Goal: Feedback & Contribution: Contribute content

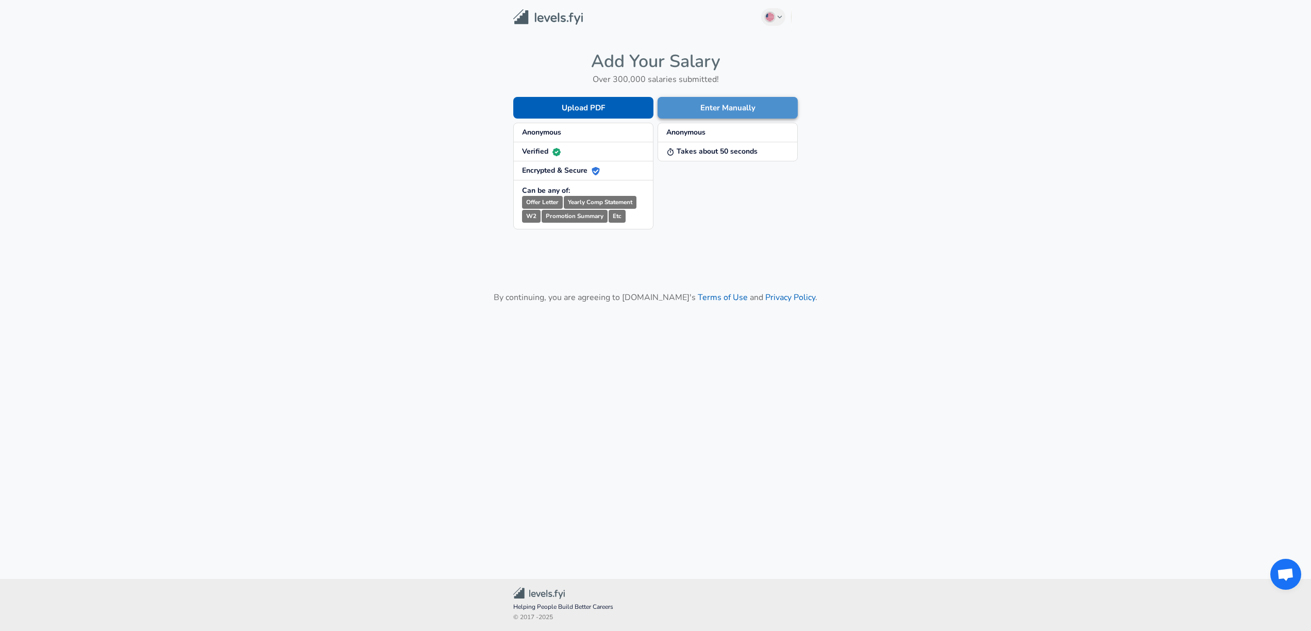
click at [767, 111] on button "Enter Manually" at bounding box center [728, 108] width 140 height 22
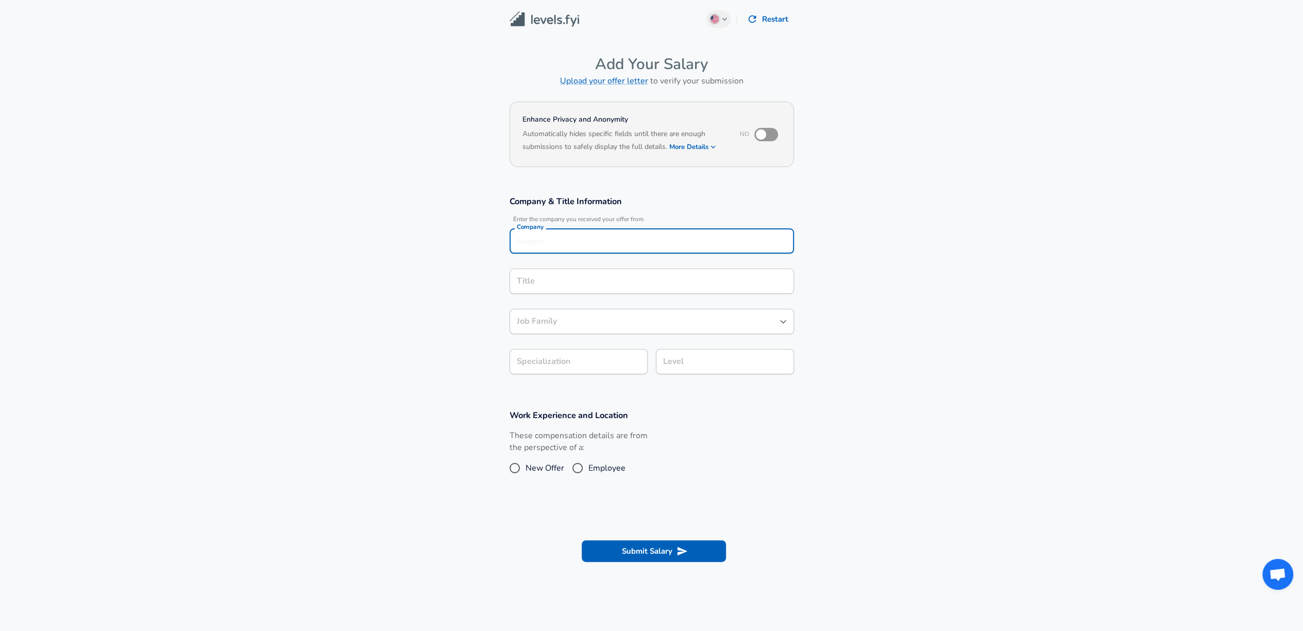
scroll to position [10, 0]
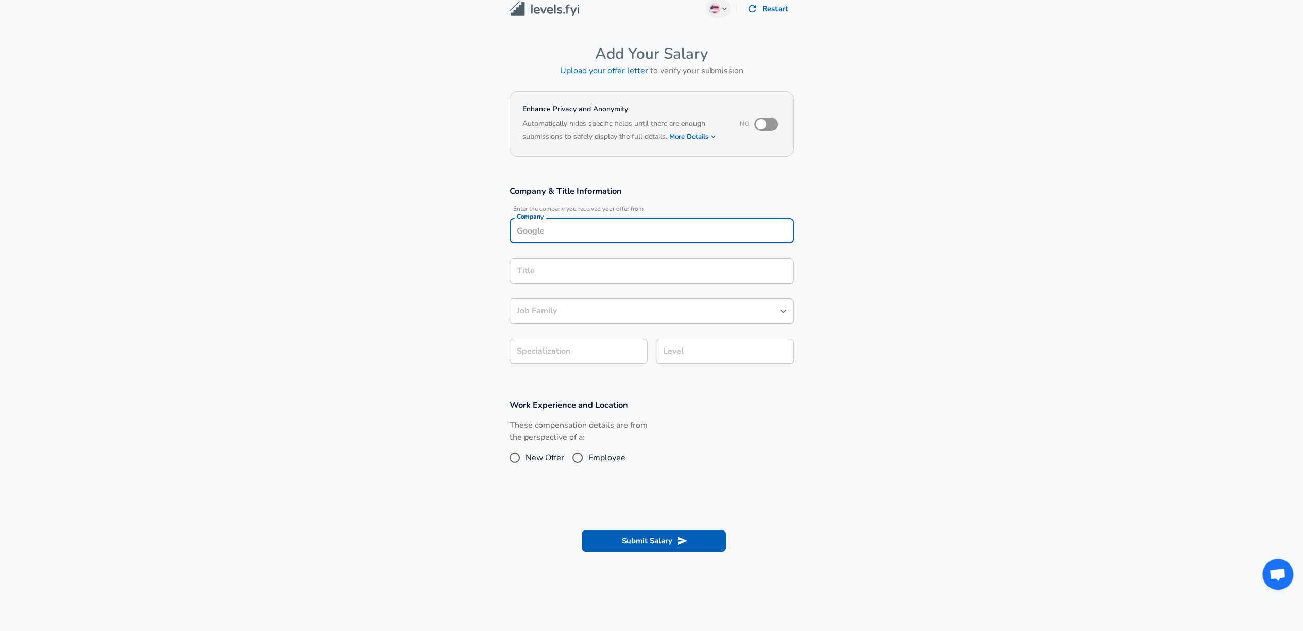
click at [583, 242] on div "Company" at bounding box center [652, 230] width 285 height 25
type input "GoDaddy"
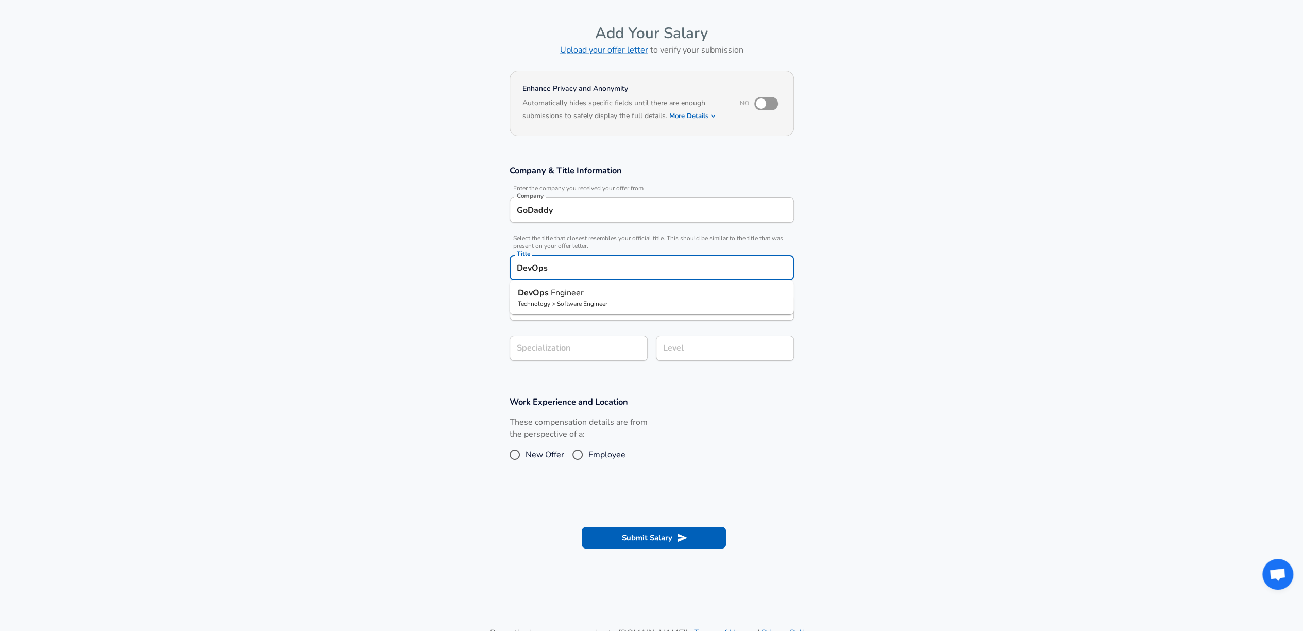
click at [592, 298] on p "DevOps Engineer" at bounding box center [652, 293] width 268 height 12
type input "DevOps Engineer"
type input "DevOps"
type input "Software Engineer"
type input "DevOps Engineer"
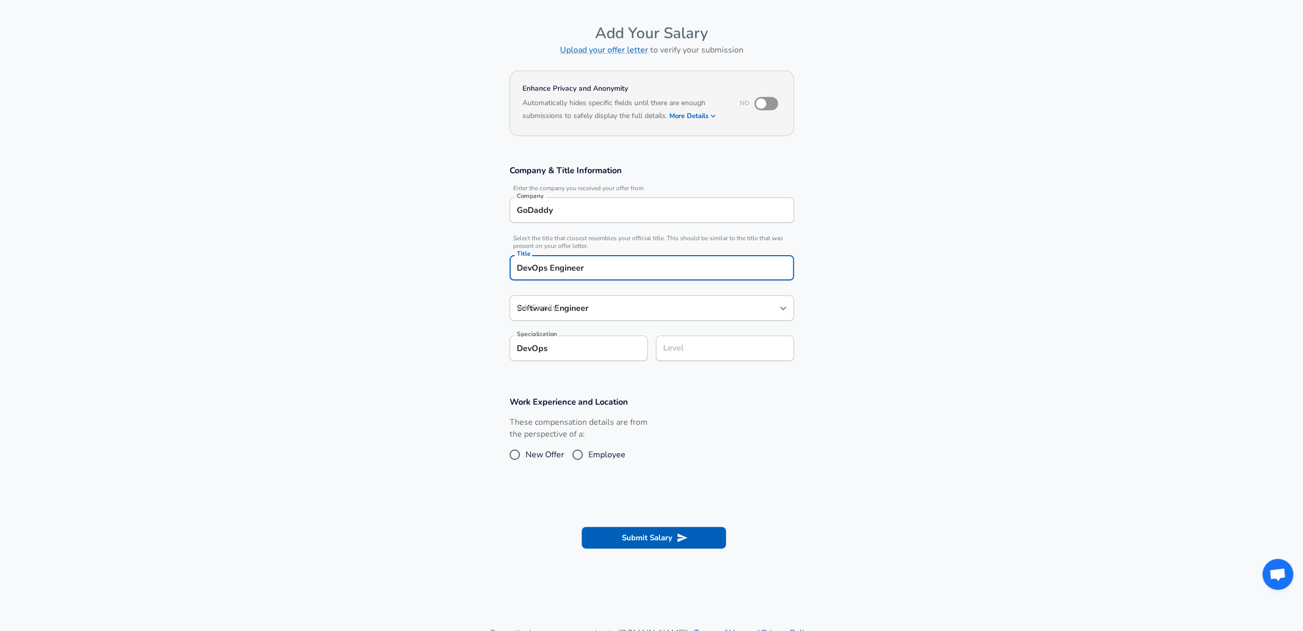
click at [578, 300] on input "Software Engineer" at bounding box center [644, 308] width 260 height 16
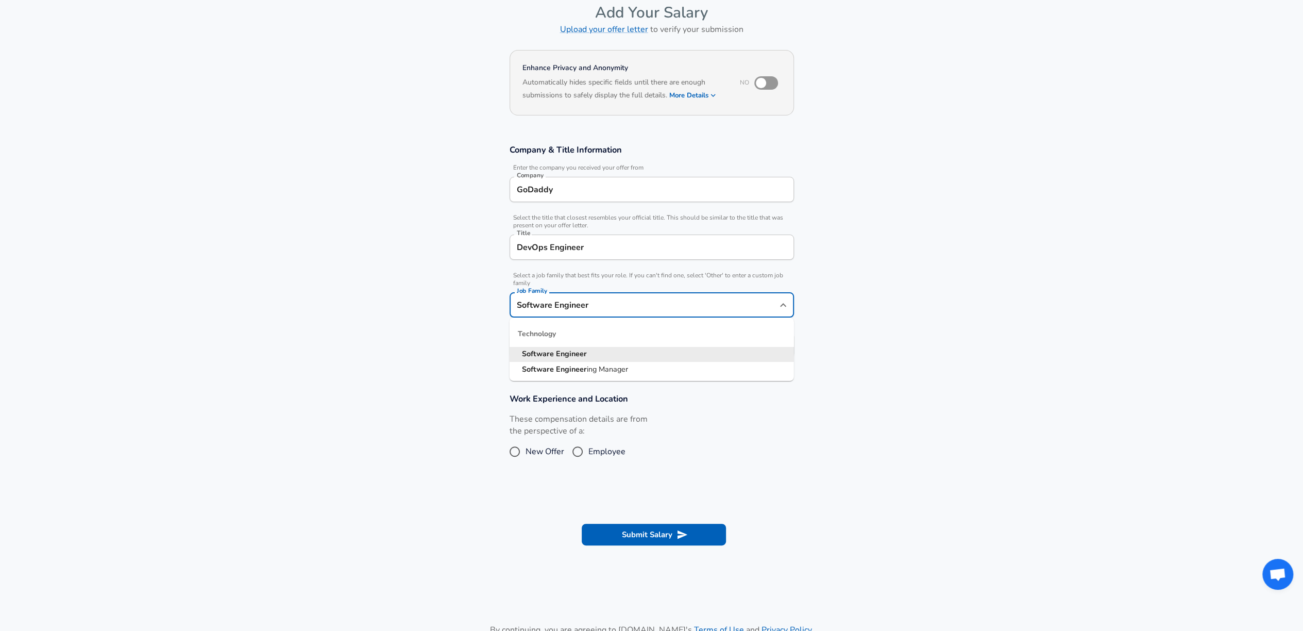
click at [607, 299] on input "Software Engineer" at bounding box center [644, 305] width 260 height 16
click at [672, 353] on li "Software Engineer" at bounding box center [652, 353] width 285 height 15
drag, startPoint x: 1035, startPoint y: 314, endPoint x: 609, endPoint y: 375, distance: 430.0
click at [1029, 316] on section "Company & Title Information Enter the company you received your offer from Comp…" at bounding box center [651, 256] width 1303 height 249
click at [746, 370] on section "Company & Title Information Enter the company you received your offer from Comp…" at bounding box center [651, 256] width 1303 height 249
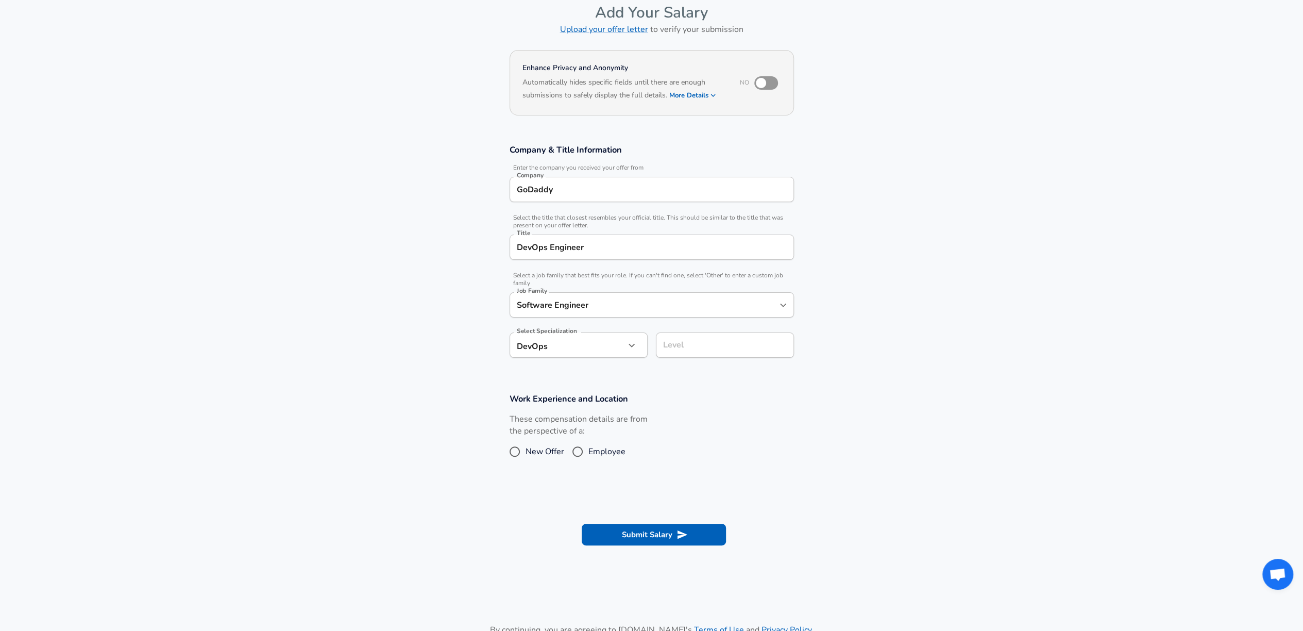
scroll to position [72, 0]
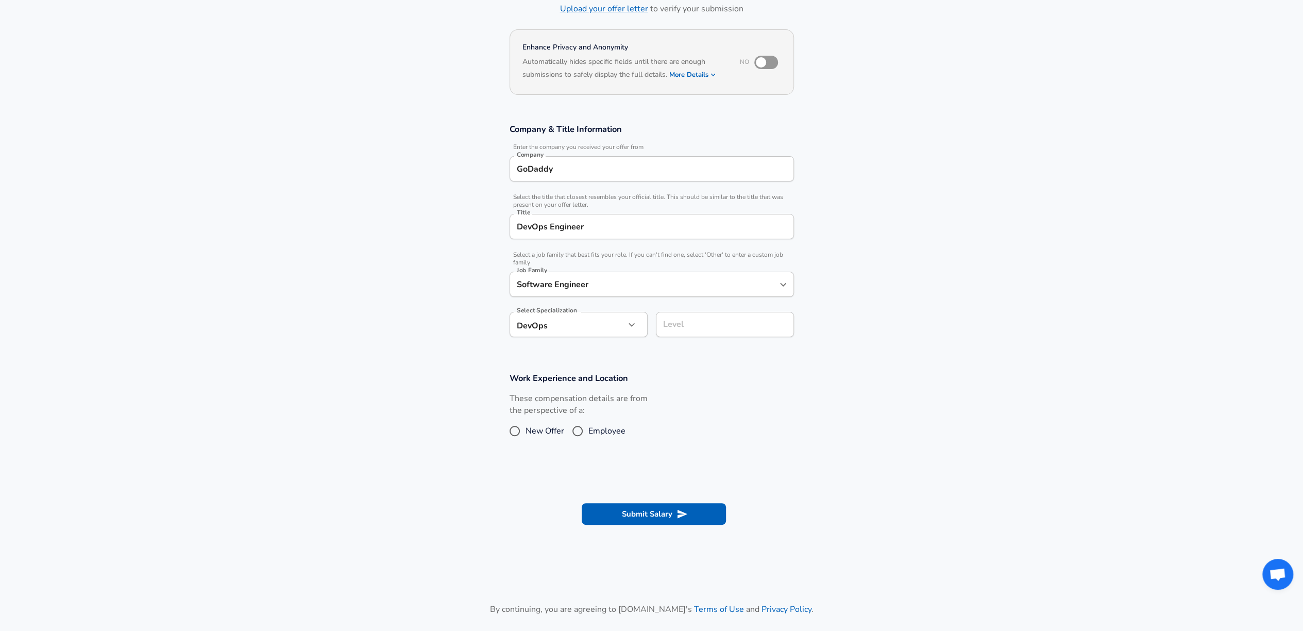
click at [743, 332] on input "Level" at bounding box center [725, 324] width 129 height 16
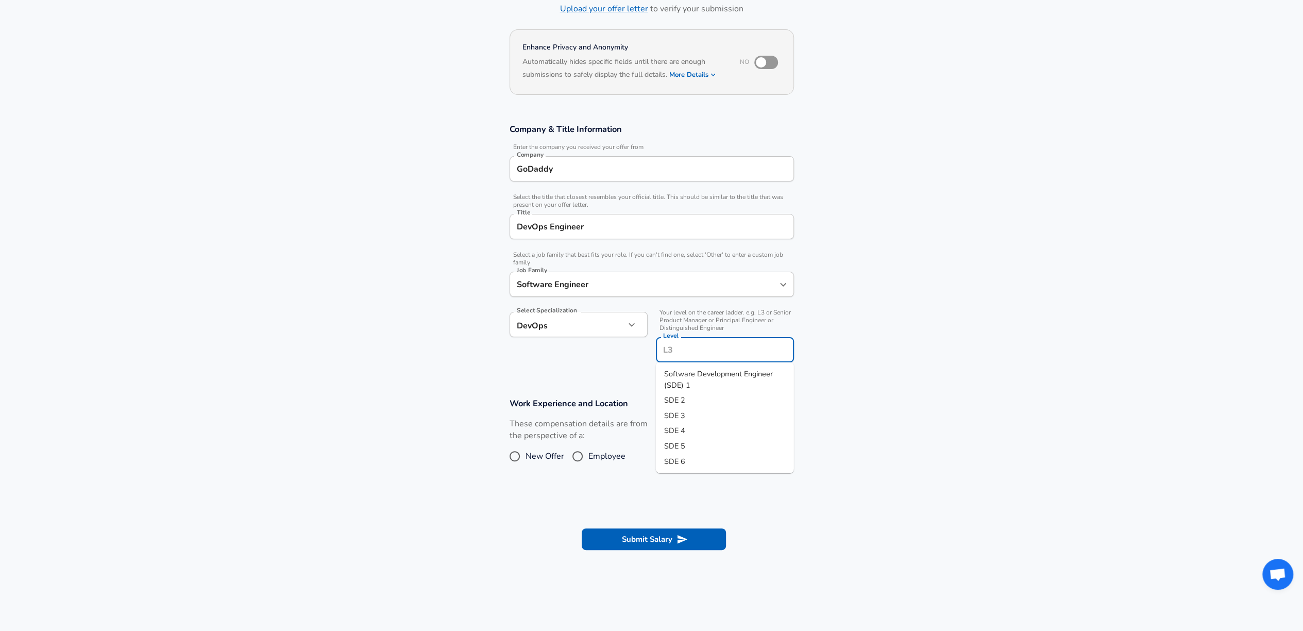
click at [739, 413] on li "SDE 3" at bounding box center [725, 415] width 138 height 15
type input "SDE 3"
click at [560, 456] on span "New Offer" at bounding box center [545, 456] width 39 height 12
click at [526, 456] on input "New Offer" at bounding box center [515, 456] width 22 height 16
radio input "true"
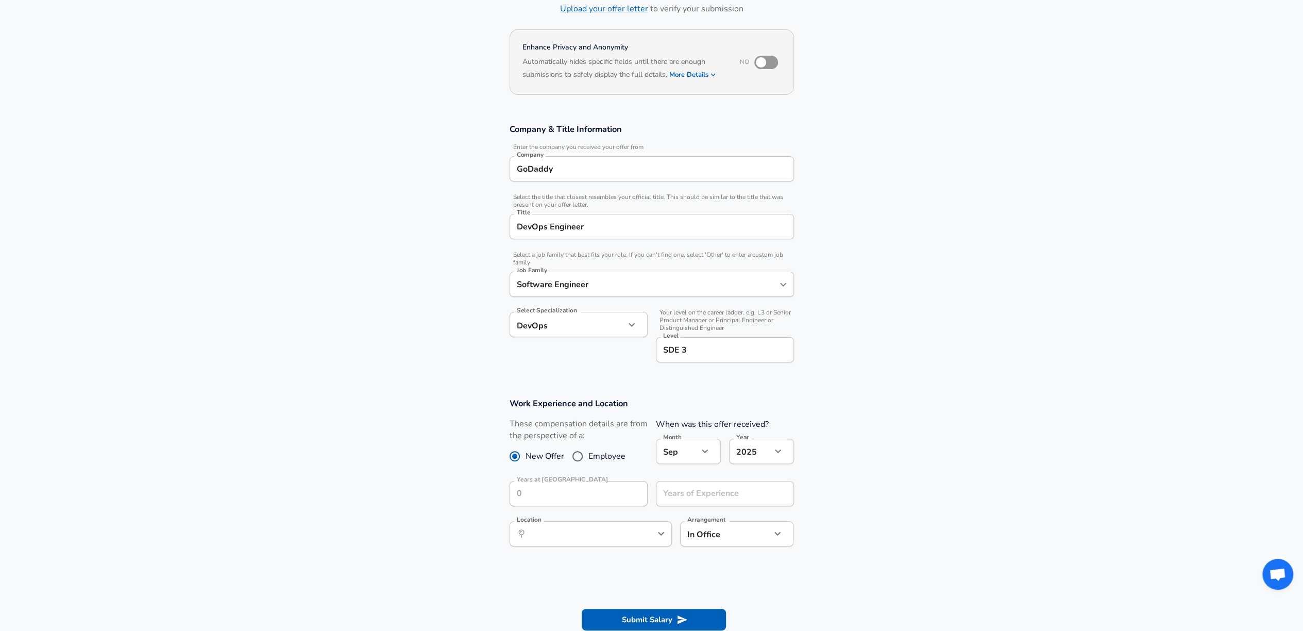
click at [596, 462] on label "Employee" at bounding box center [596, 456] width 59 height 16
click at [589, 462] on input "Employee" at bounding box center [578, 456] width 22 height 16
radio input "true"
radio input "false"
click at [567, 488] on input "Years at [GEOGRAPHIC_DATA]" at bounding box center [567, 493] width 115 height 25
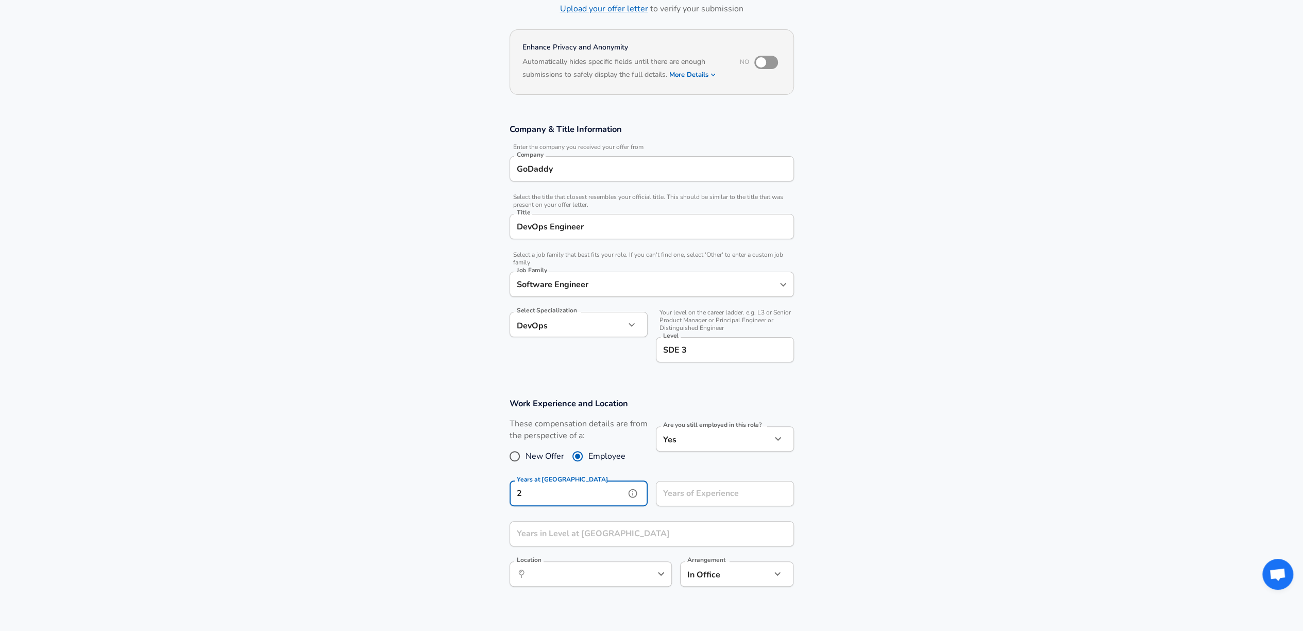
type input "2"
click at [703, 493] on input "Years of Experience" at bounding box center [713, 493] width 115 height 25
type input "3"
click at [616, 527] on input "Years in Level at [GEOGRAPHIC_DATA]" at bounding box center [641, 533] width 262 height 25
click at [639, 568] on icon "help" at bounding box center [644, 573] width 10 height 10
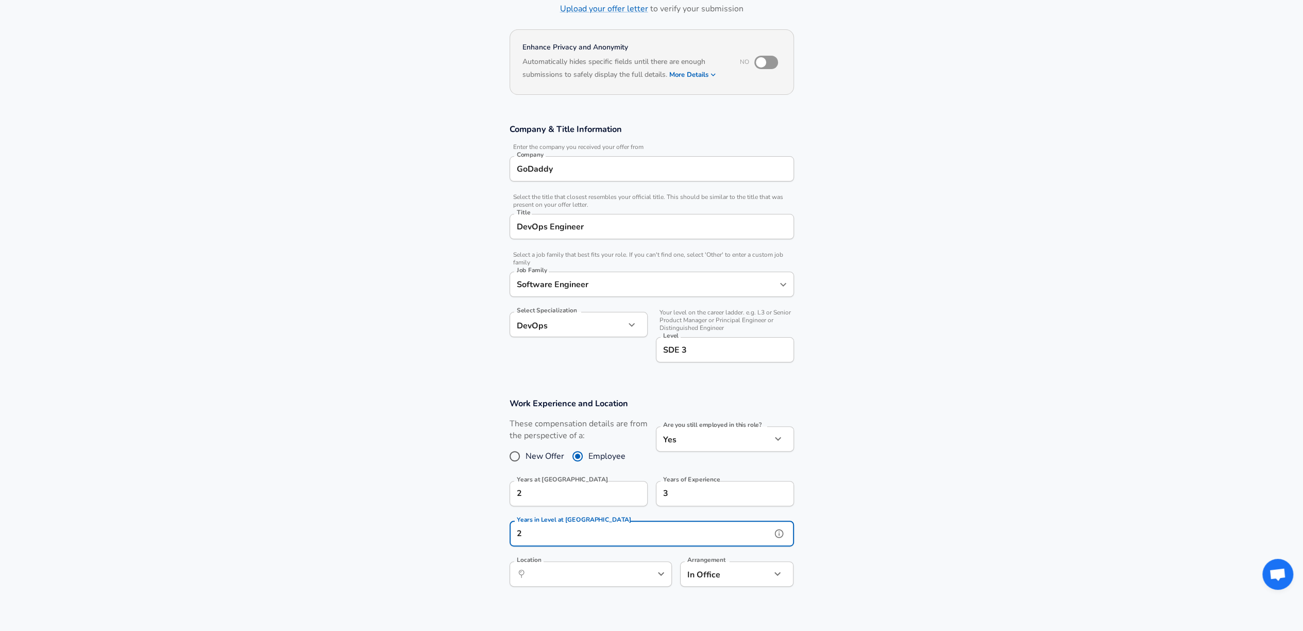
type input "2"
drag, startPoint x: 568, startPoint y: 596, endPoint x: 587, endPoint y: 596, distance: 19.1
click at [568, 596] on span "ine" at bounding box center [568, 597] width 10 height 10
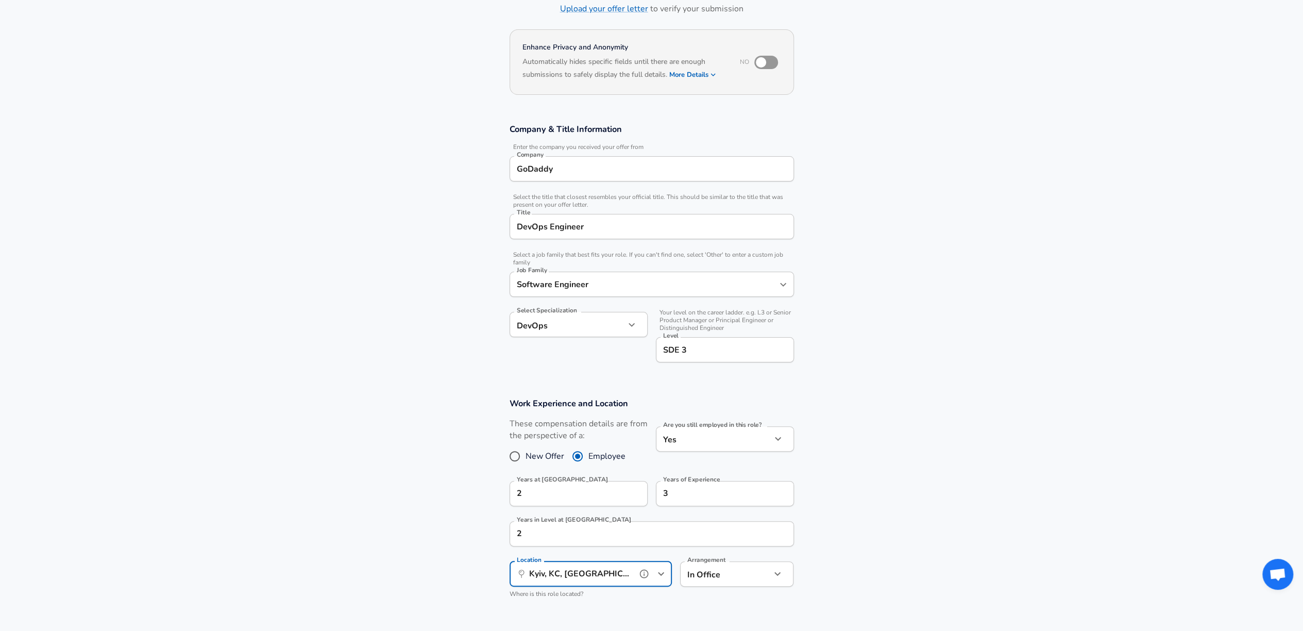
type input "Kyiv, KC, [GEOGRAPHIC_DATA]"
click at [720, 559] on body "English ([GEOGRAPHIC_DATA]) Change Restart Add Your Salary Upload your offer le…" at bounding box center [651, 243] width 1303 height 631
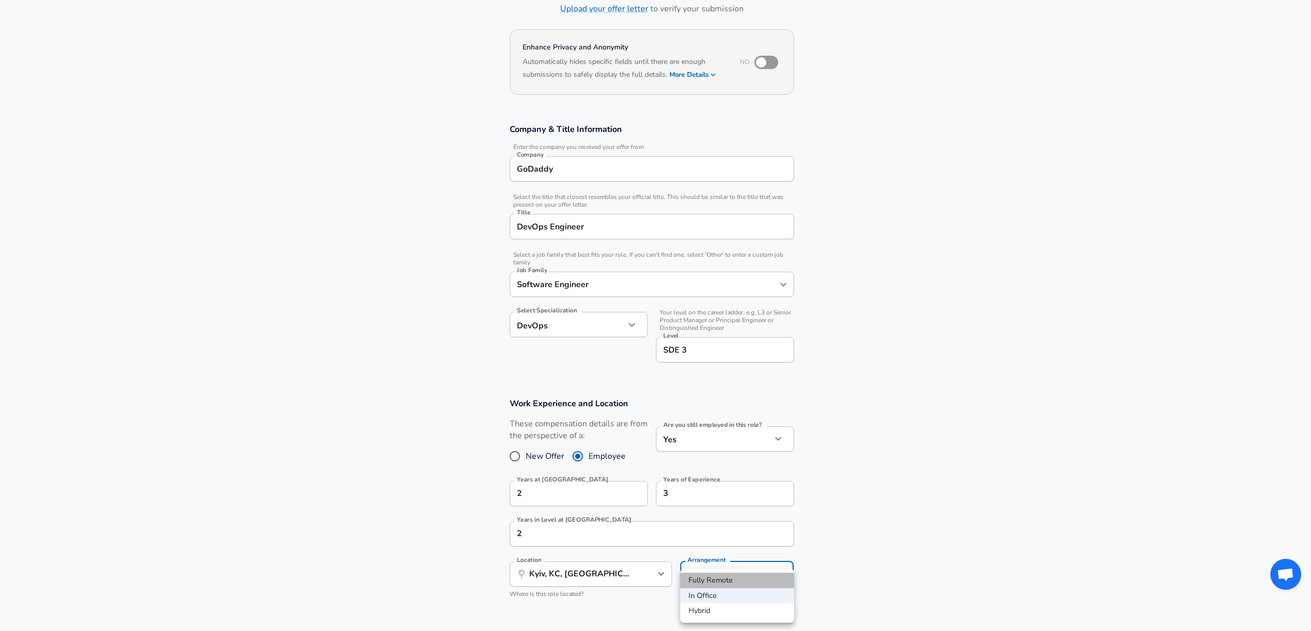
click at [716, 584] on li "Fully Remote" at bounding box center [737, 580] width 114 height 15
type input "remote"
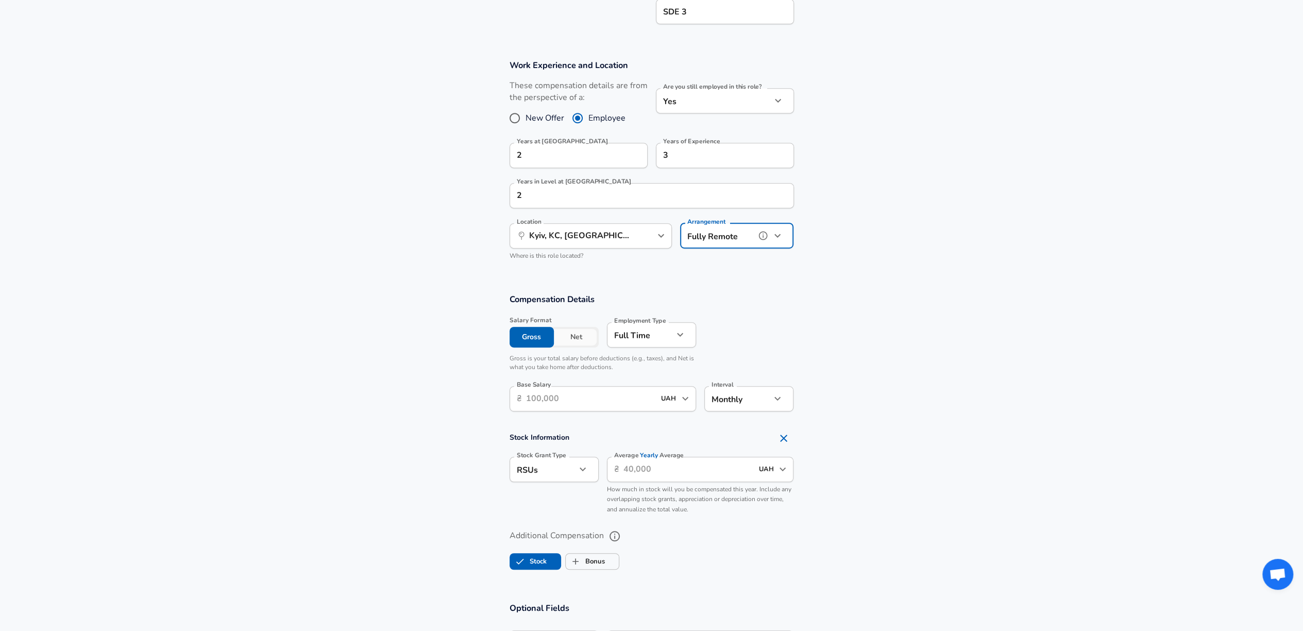
scroll to position [433, 0]
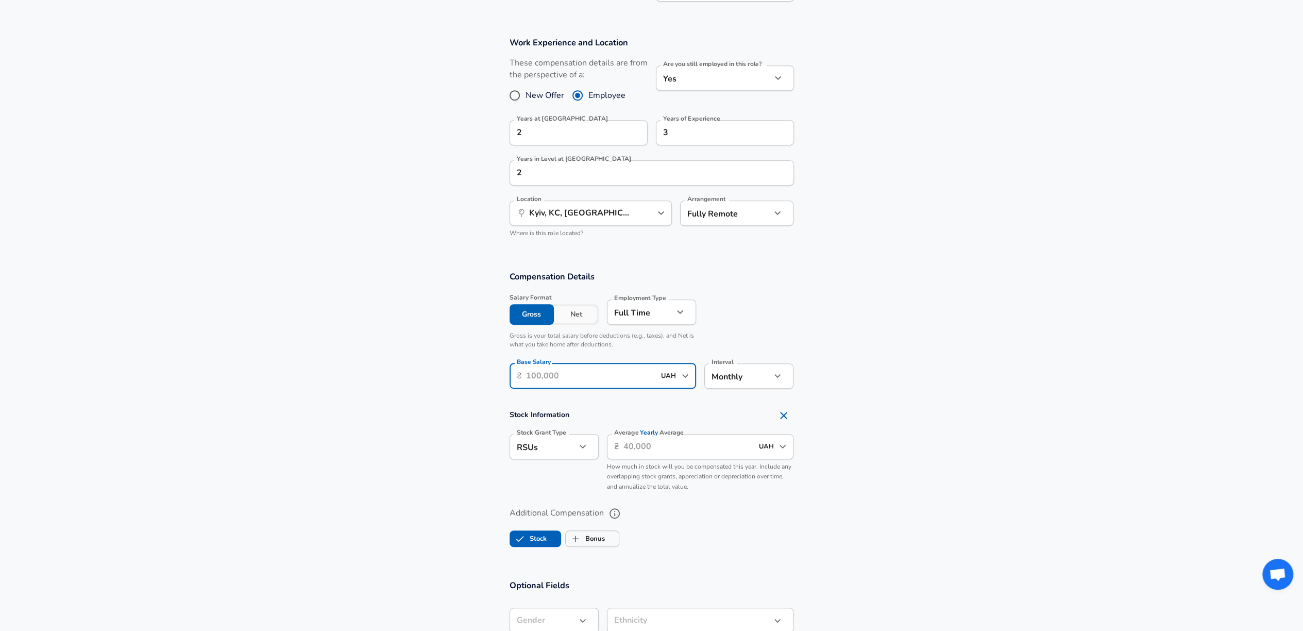
click at [580, 379] on input "Base Salary" at bounding box center [590, 375] width 129 height 25
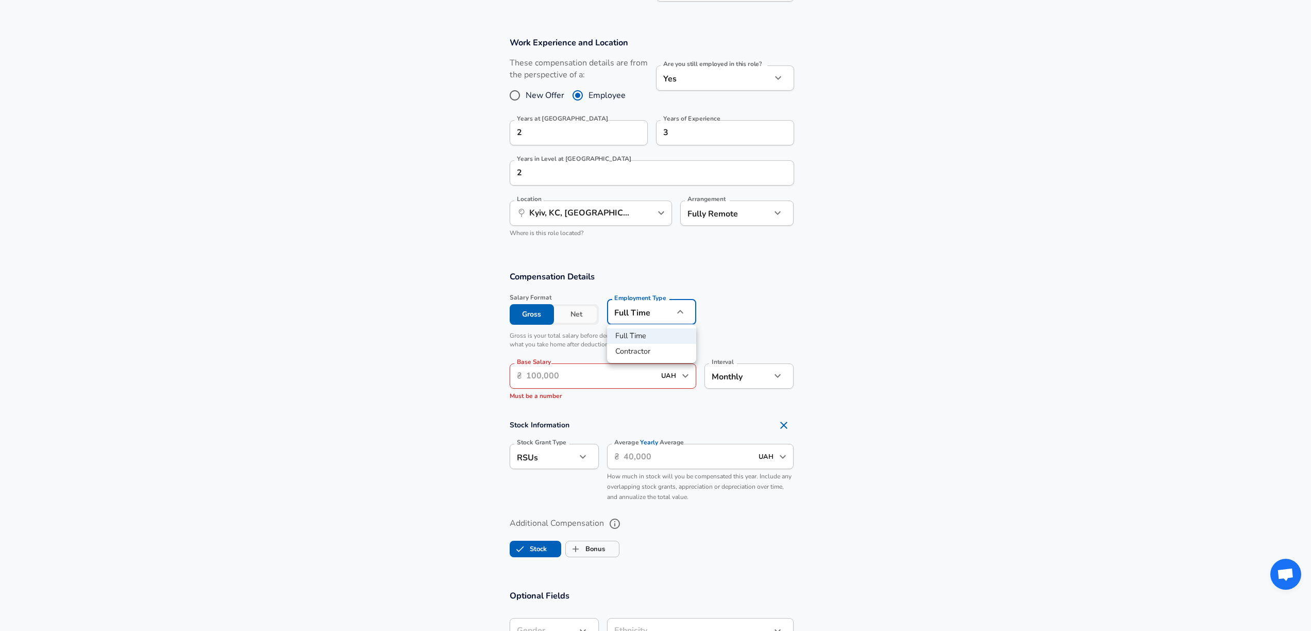
click at [649, 315] on div at bounding box center [655, 315] width 1311 height 631
click at [634, 355] on li "Contractor" at bounding box center [651, 351] width 89 height 15
type input "contract"
click at [588, 377] on input "Base Salary" at bounding box center [590, 375] width 129 height 25
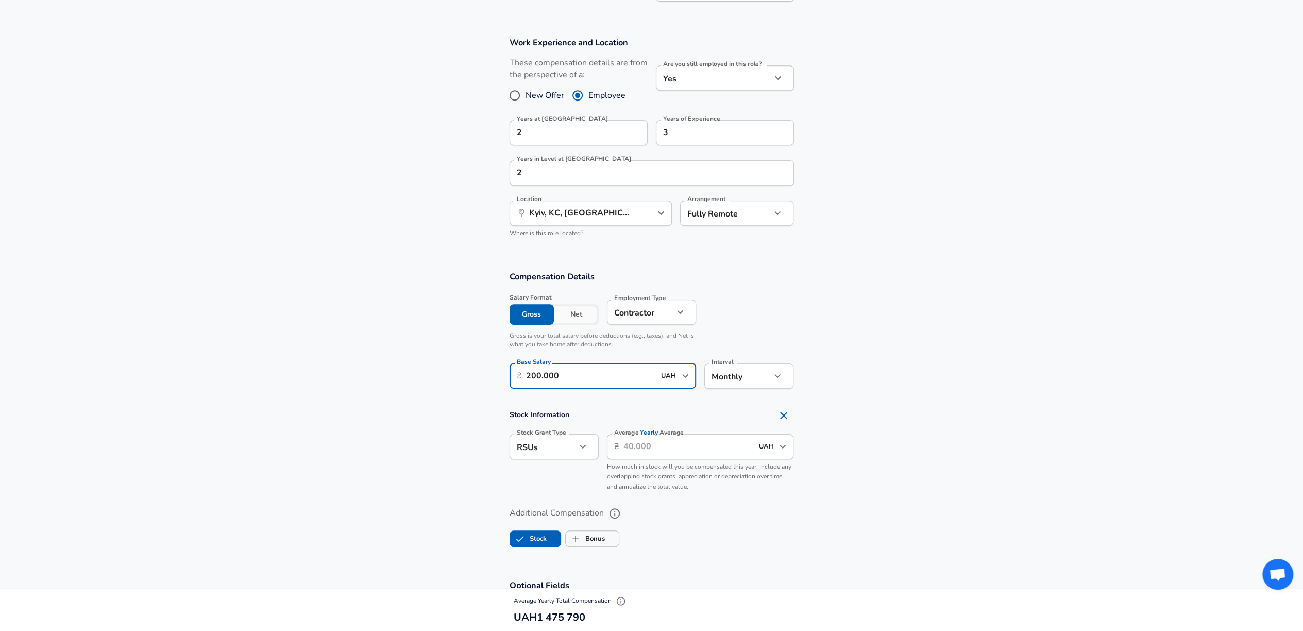
type input "200.000"
click at [1033, 405] on section "Stock Information Stock Grant Type RSUs stock Stock Grant Type Average Yearly A…" at bounding box center [651, 451] width 1303 height 92
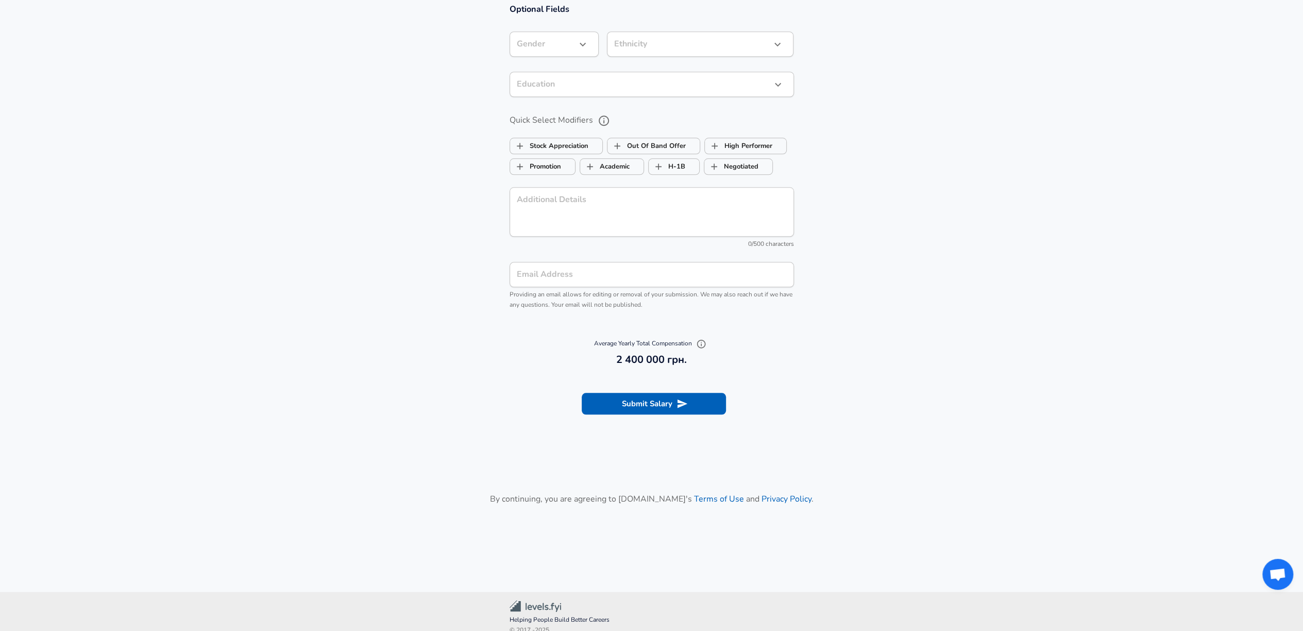
scroll to position [1021, 0]
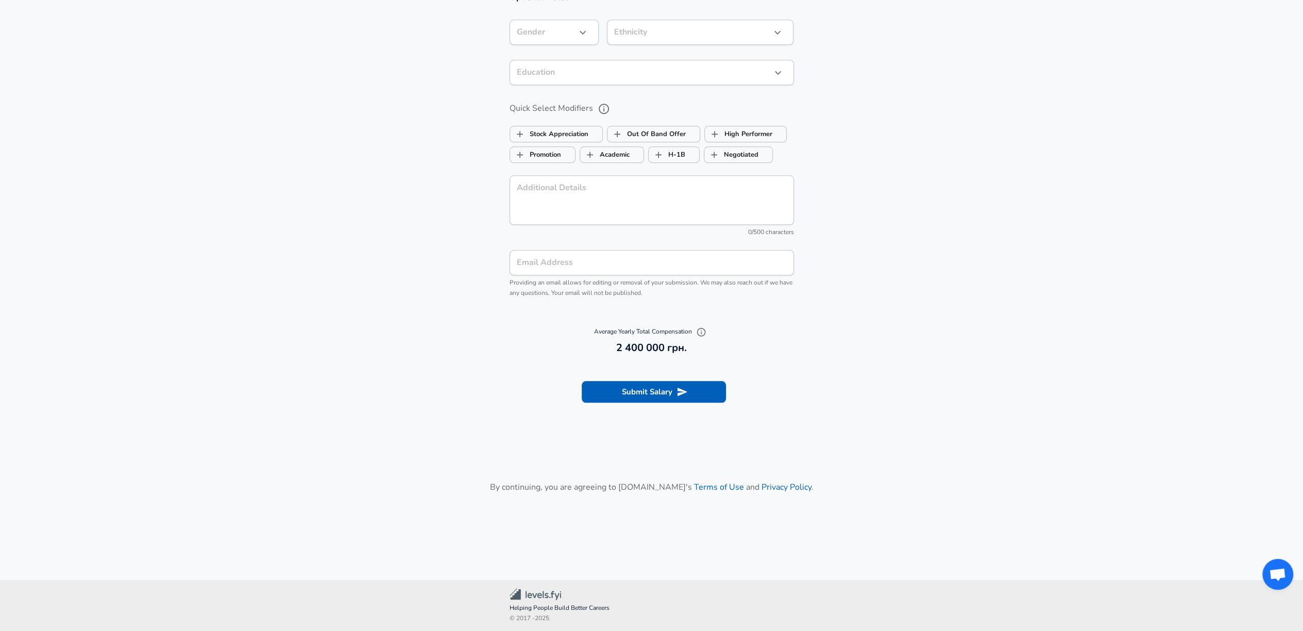
click at [688, 406] on section "Submit Salary" at bounding box center [651, 390] width 1303 height 58
click at [687, 401] on button "Submit Salary" at bounding box center [654, 392] width 144 height 22
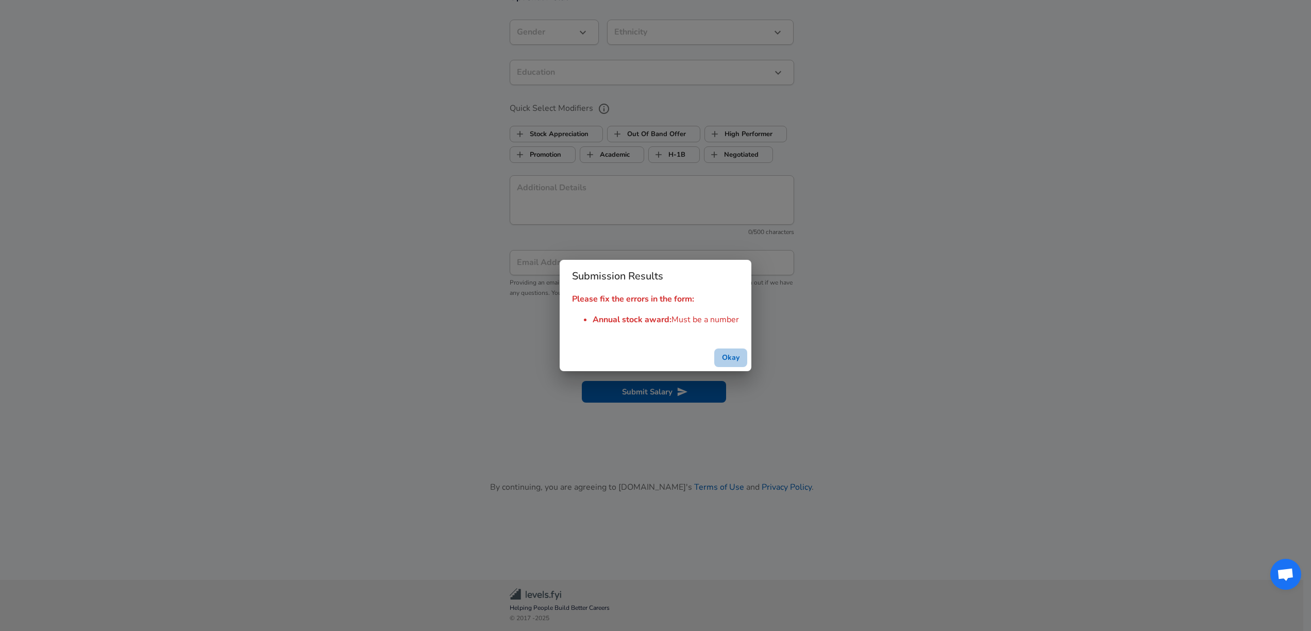
click at [731, 361] on button "Okay" at bounding box center [730, 357] width 33 height 19
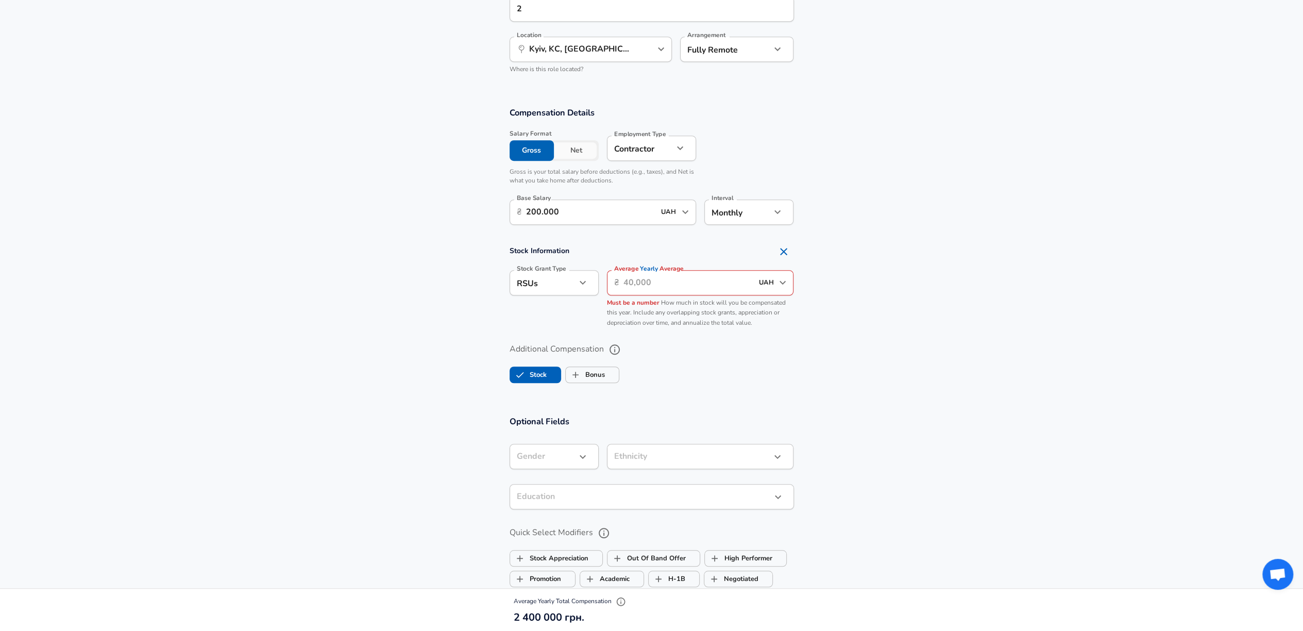
scroll to position [557, 0]
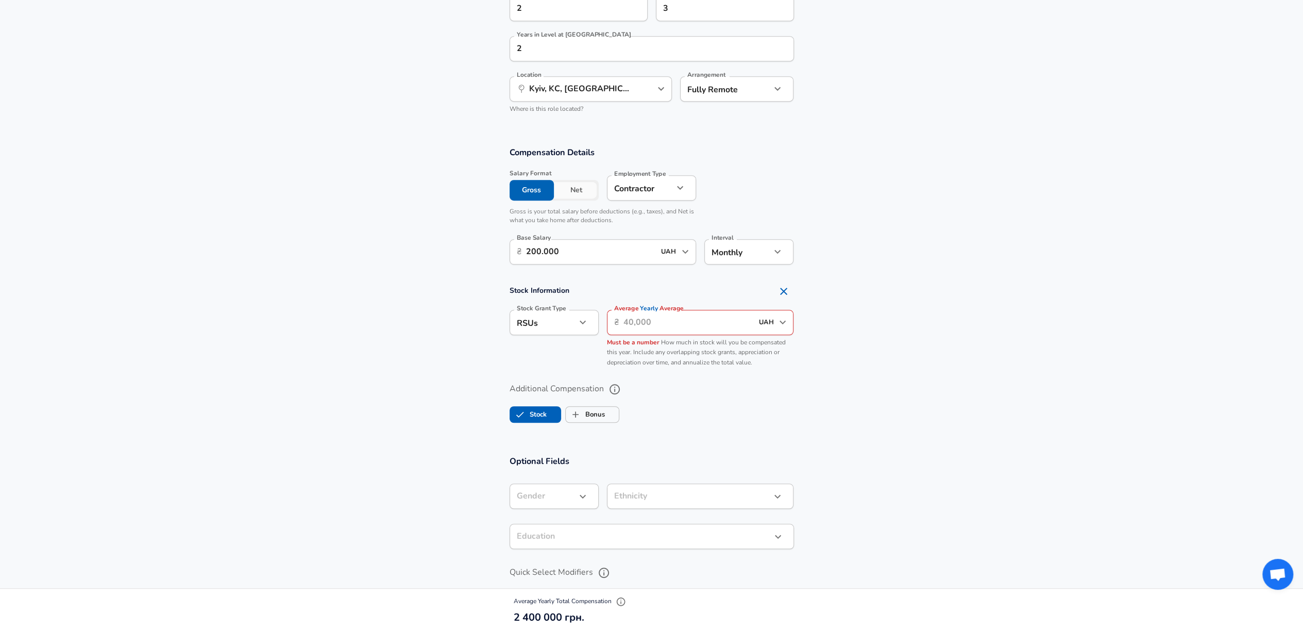
click at [664, 309] on label "Average Yearly Average" at bounding box center [649, 308] width 70 height 6
click at [664, 310] on input "Average Yearly Average" at bounding box center [688, 322] width 129 height 25
click at [670, 319] on input "Average Yearly Average" at bounding box center [688, 322] width 129 height 25
click at [570, 305] on div "Stock Grant Type RSUs stock Stock Grant Type" at bounding box center [549, 337] width 97 height 71
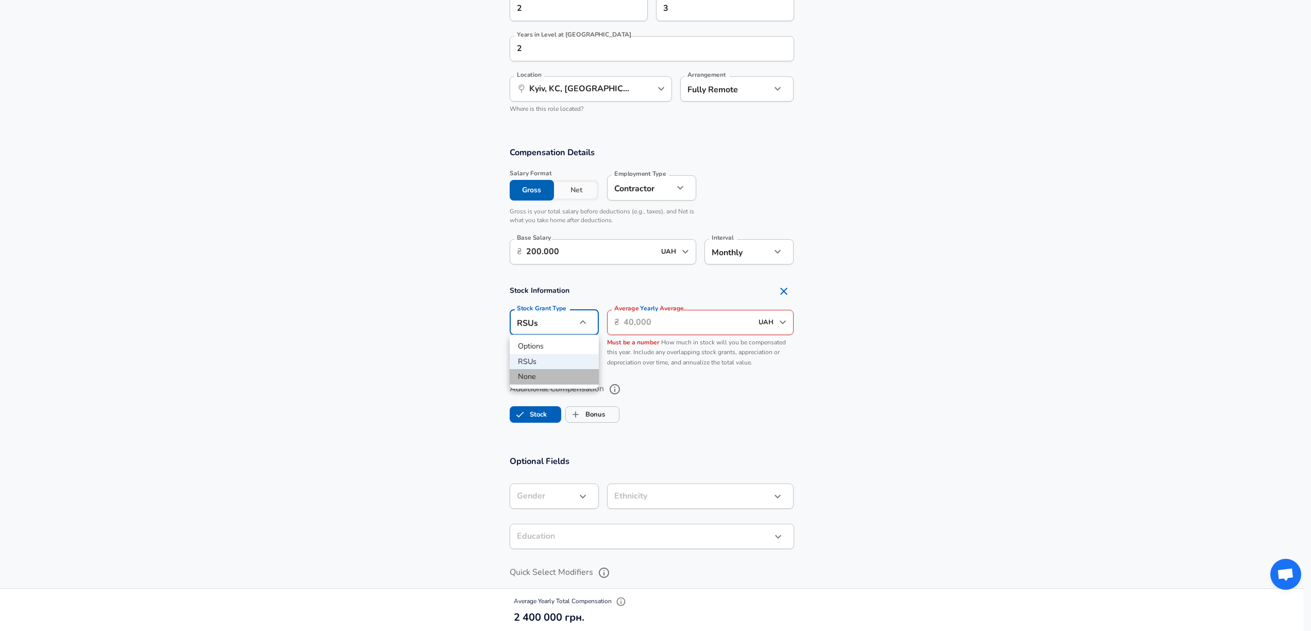
click at [554, 379] on li "None" at bounding box center [554, 376] width 89 height 15
type input "none"
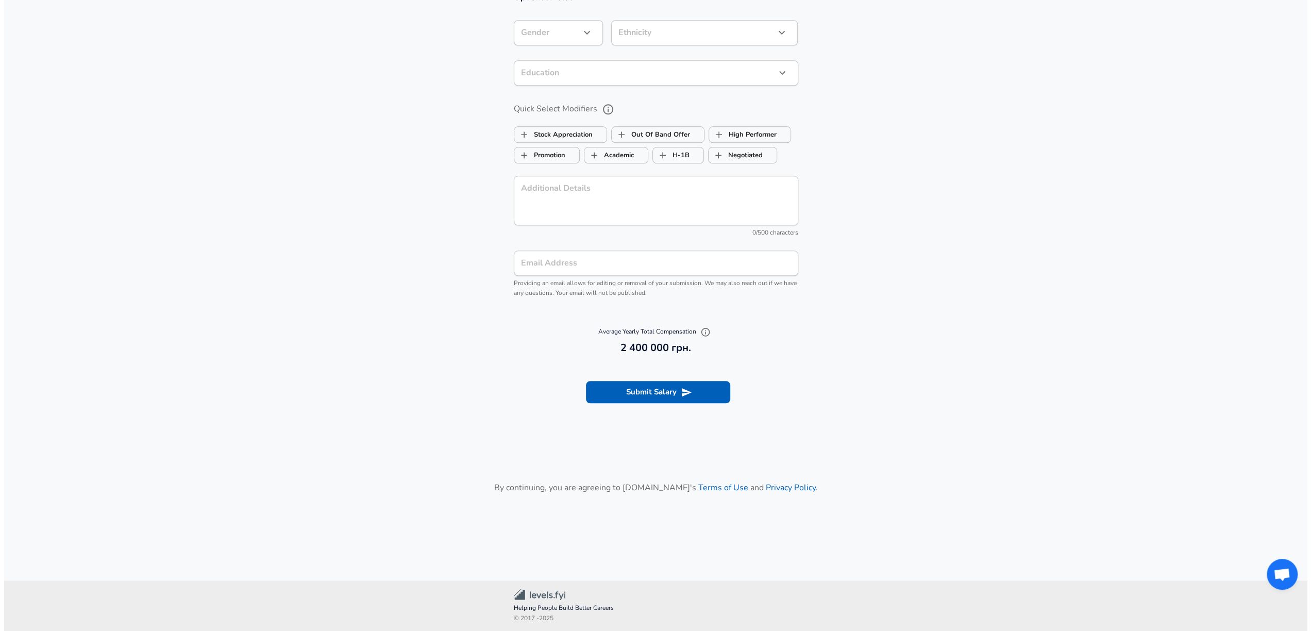
scroll to position [991, 0]
click at [687, 397] on button "Submit Salary" at bounding box center [654, 391] width 144 height 22
